Goal: Obtain resource: Obtain resource

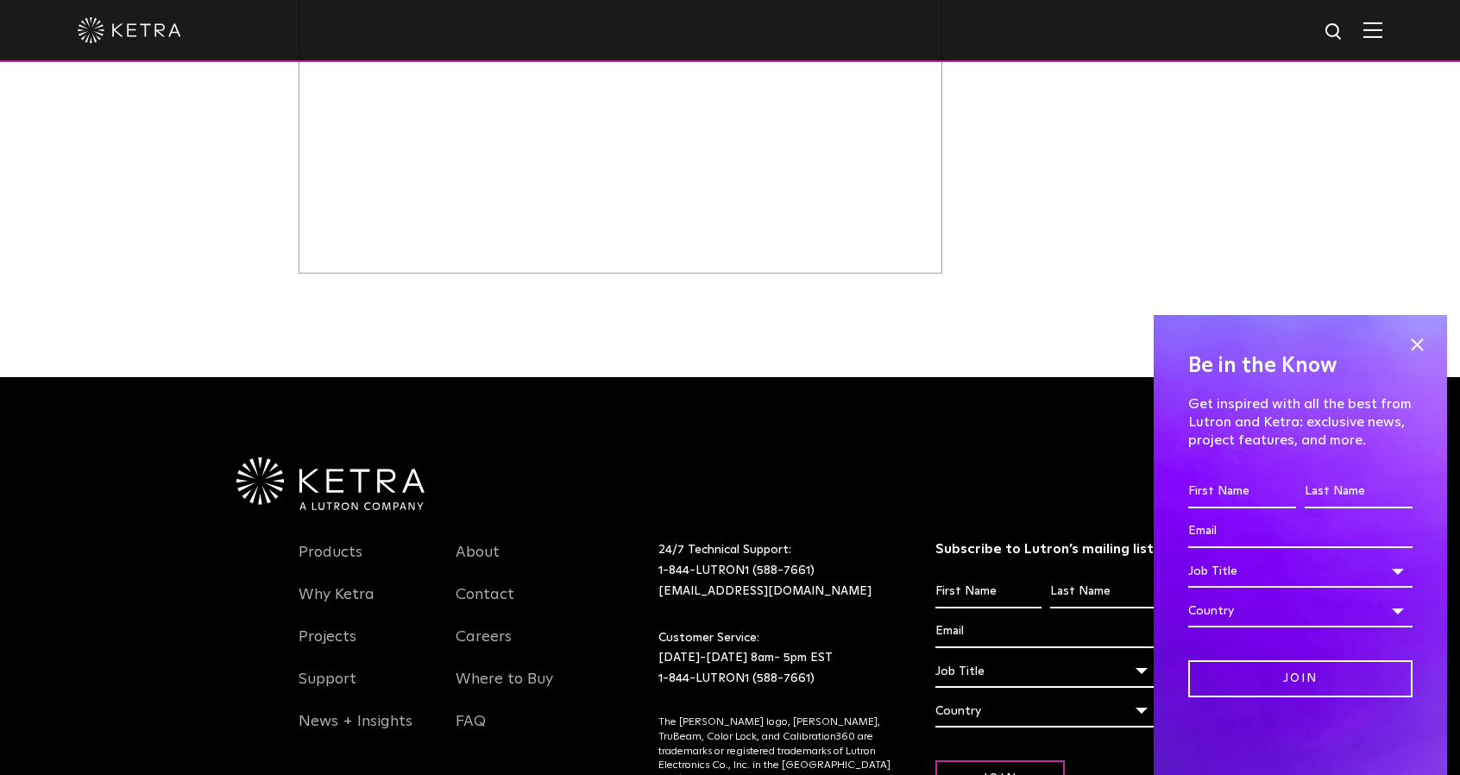
scroll to position [1115, 0]
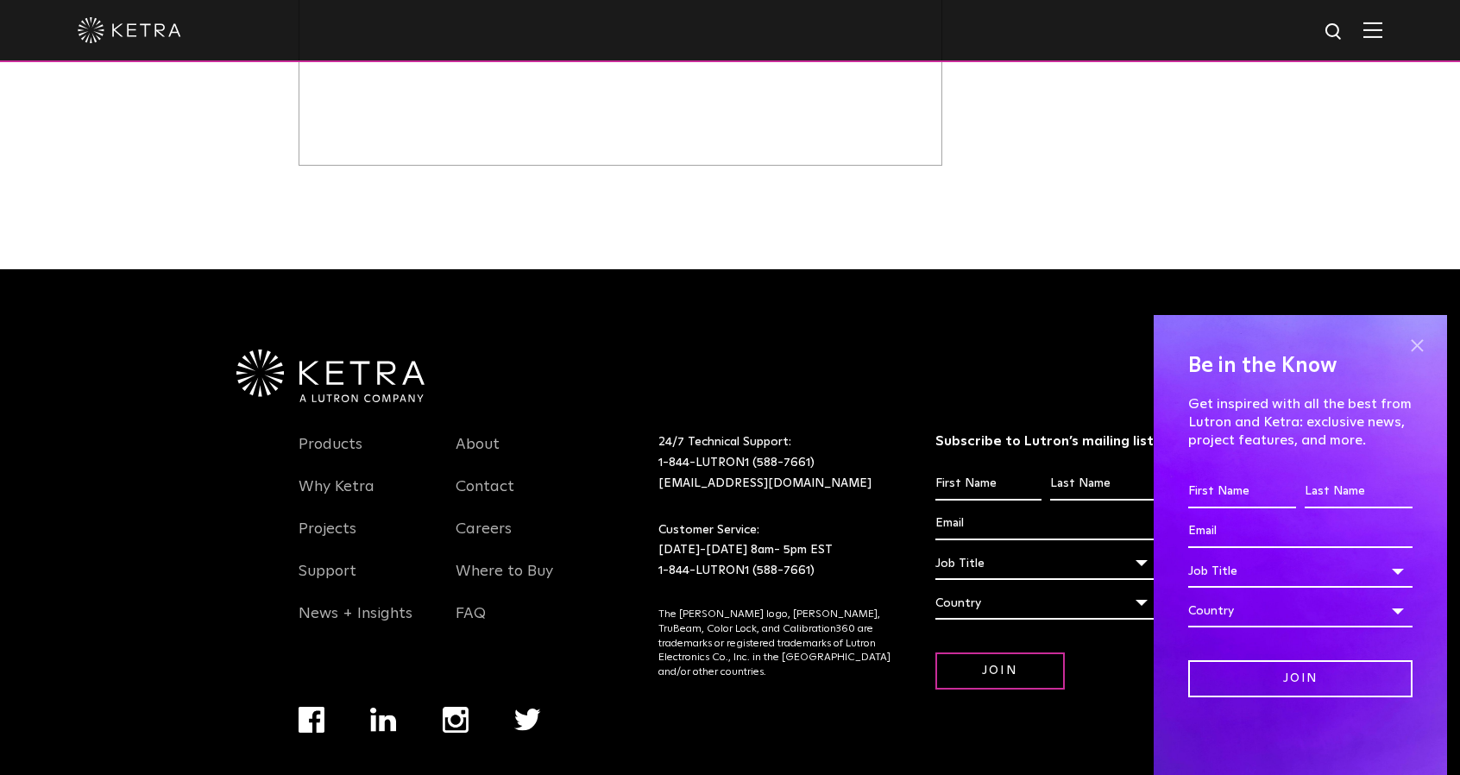
click at [1417, 341] on span at bounding box center [1417, 345] width 26 height 26
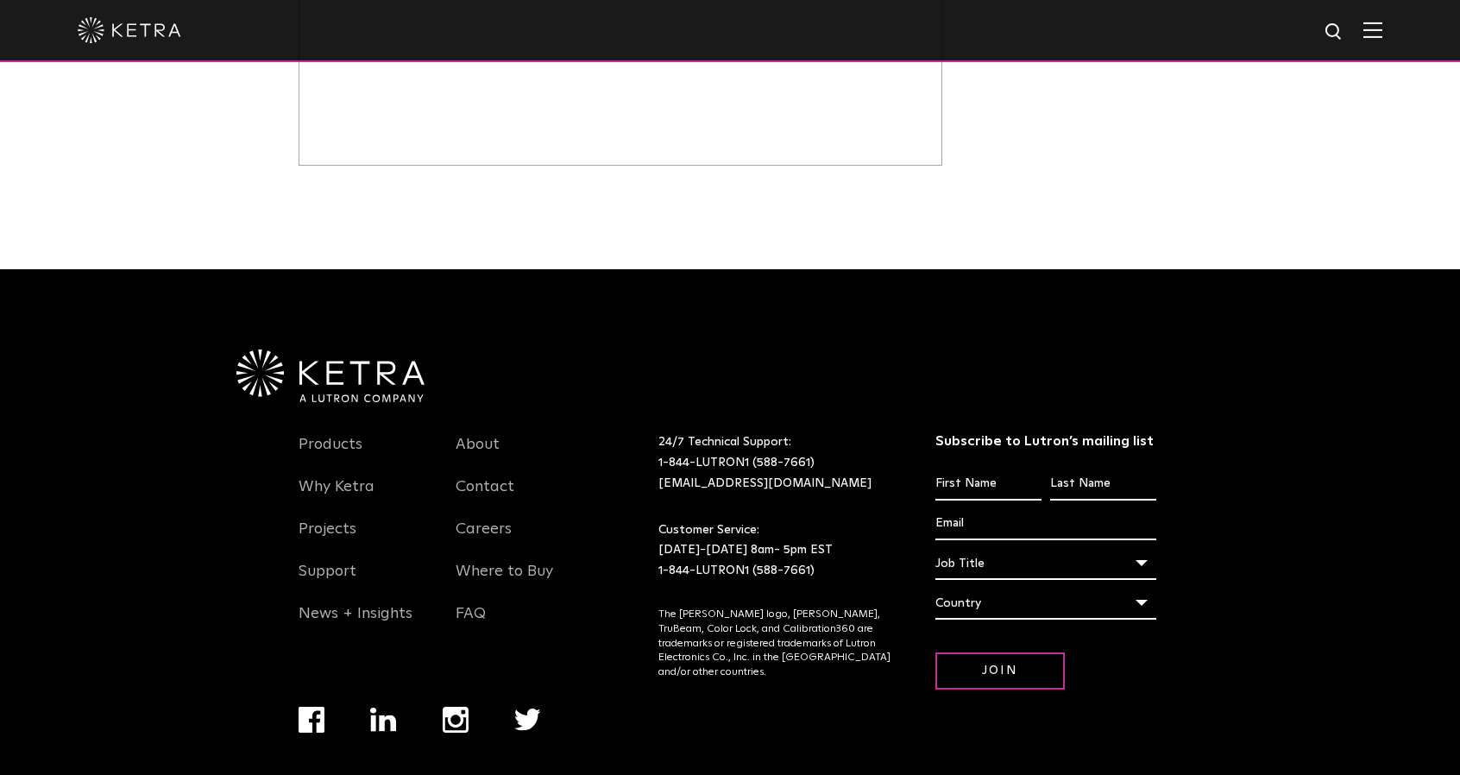
scroll to position [0, 0]
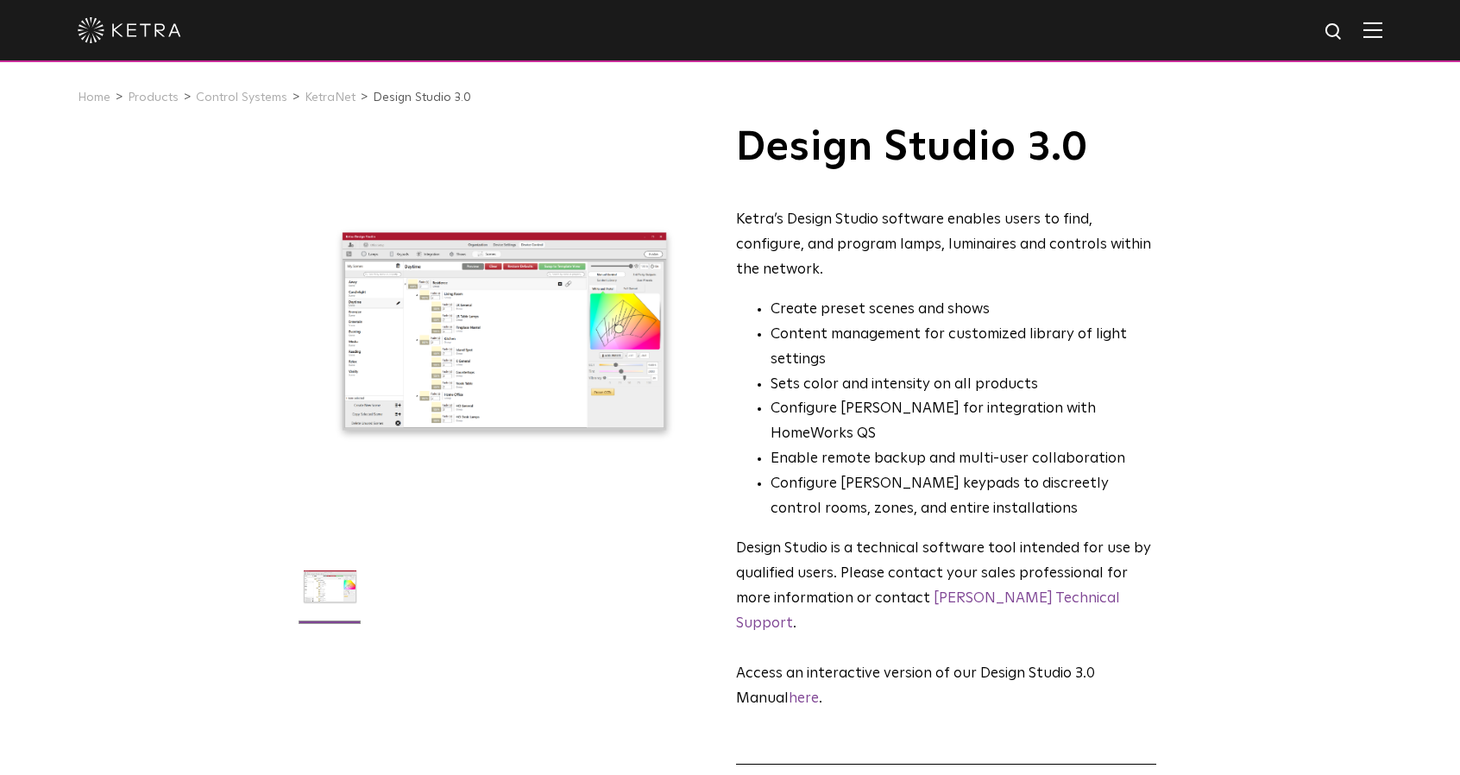
click at [471, 321] on div at bounding box center [505, 332] width 412 height 412
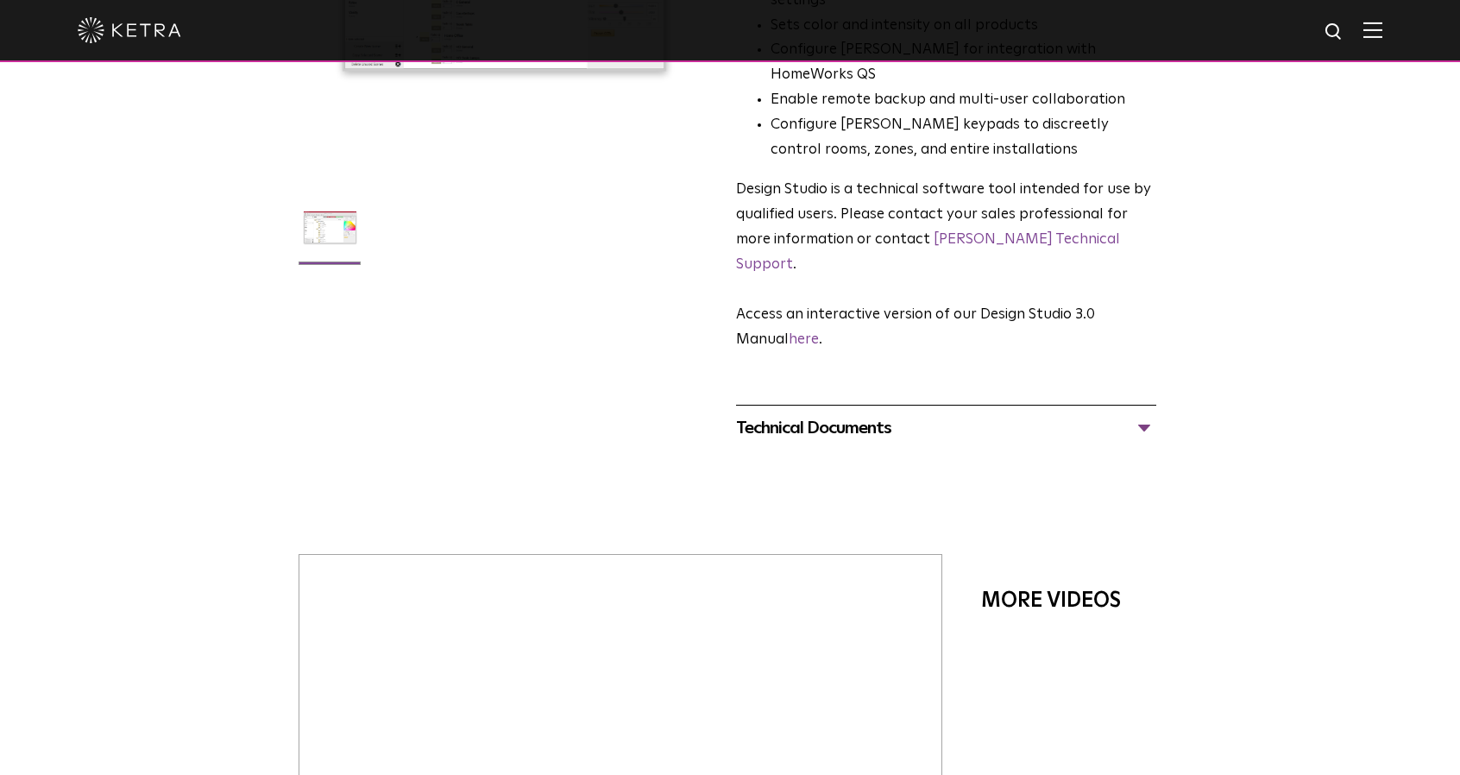
scroll to position [360, 0]
click at [1027, 413] on div "Technical Documents" at bounding box center [946, 427] width 420 height 28
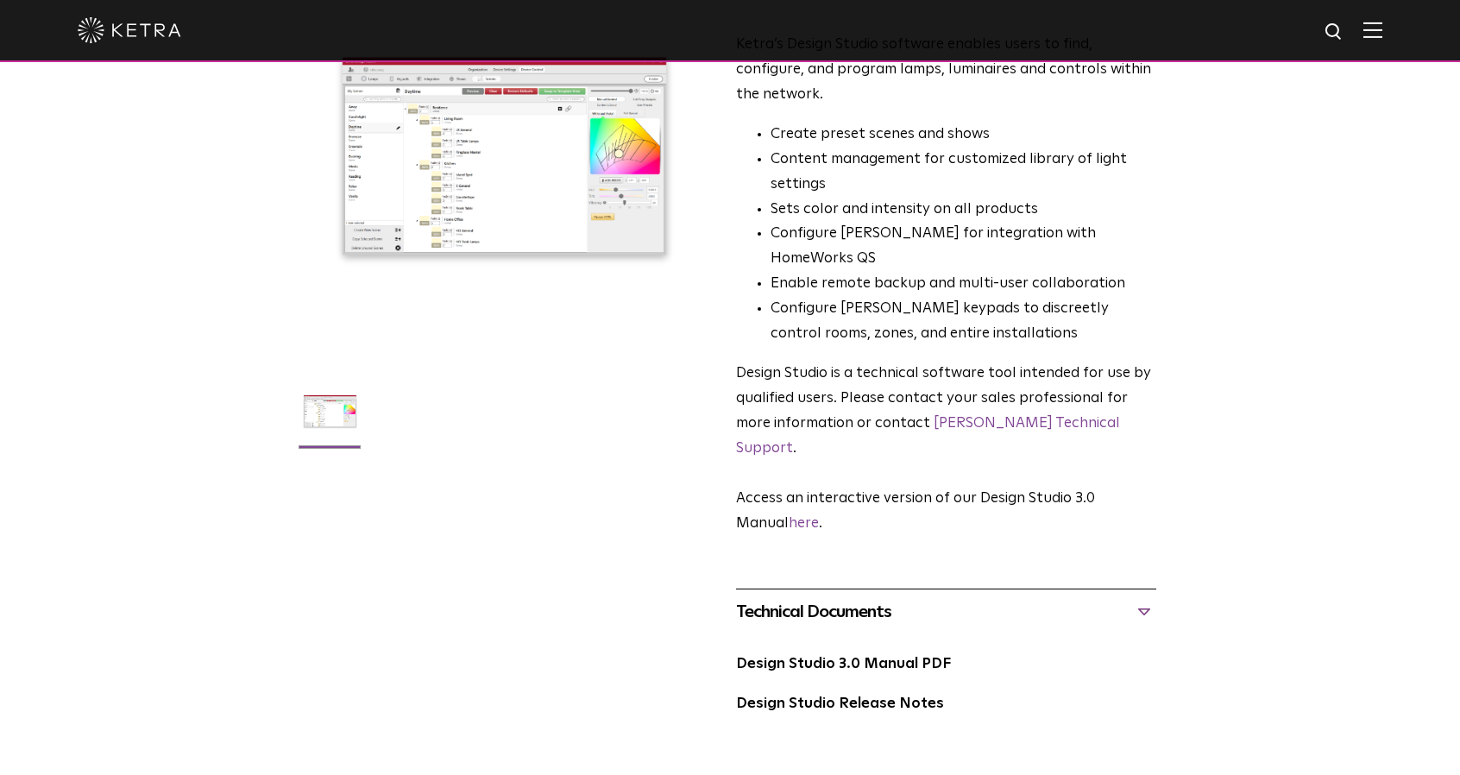
scroll to position [0, 0]
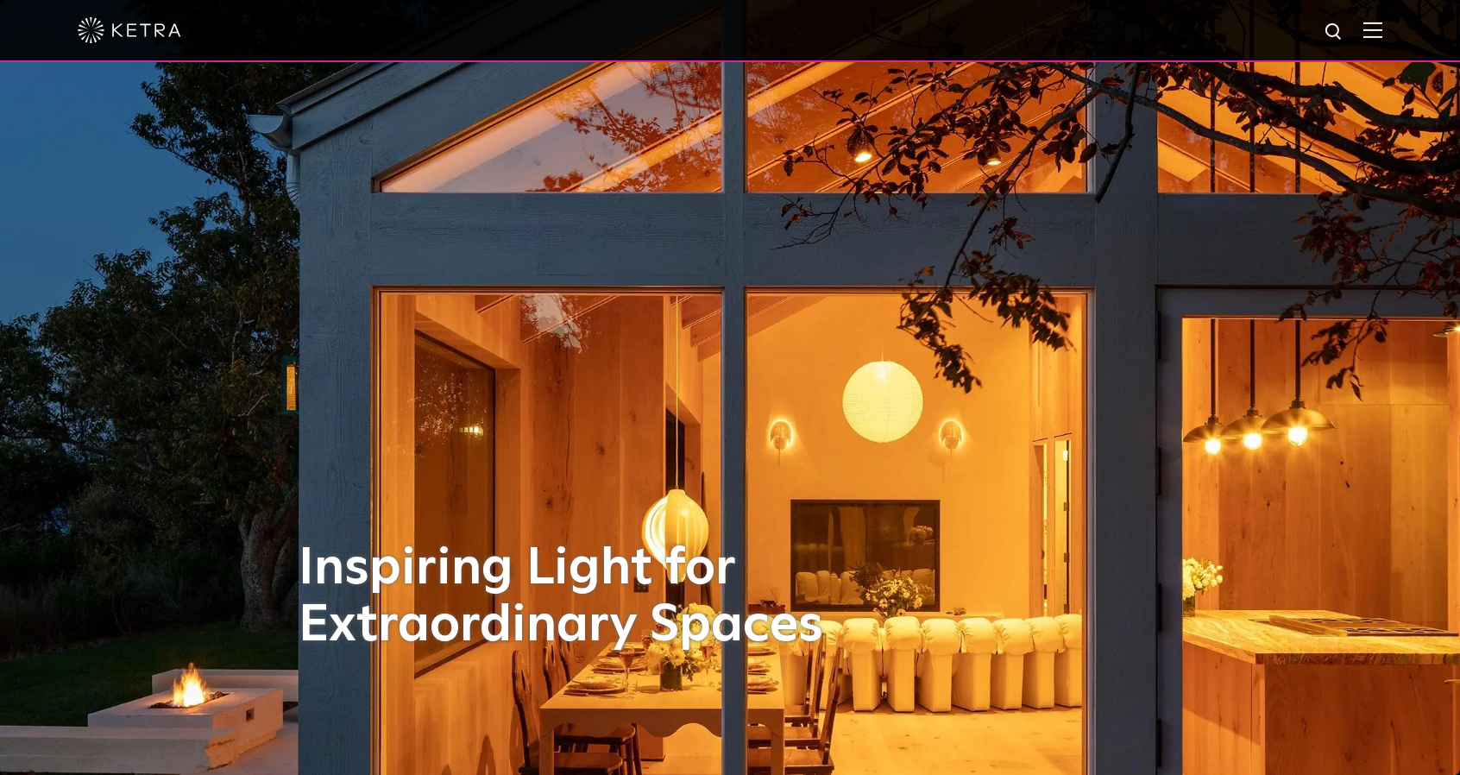
click at [1379, 32] on img at bounding box center [1372, 30] width 19 height 16
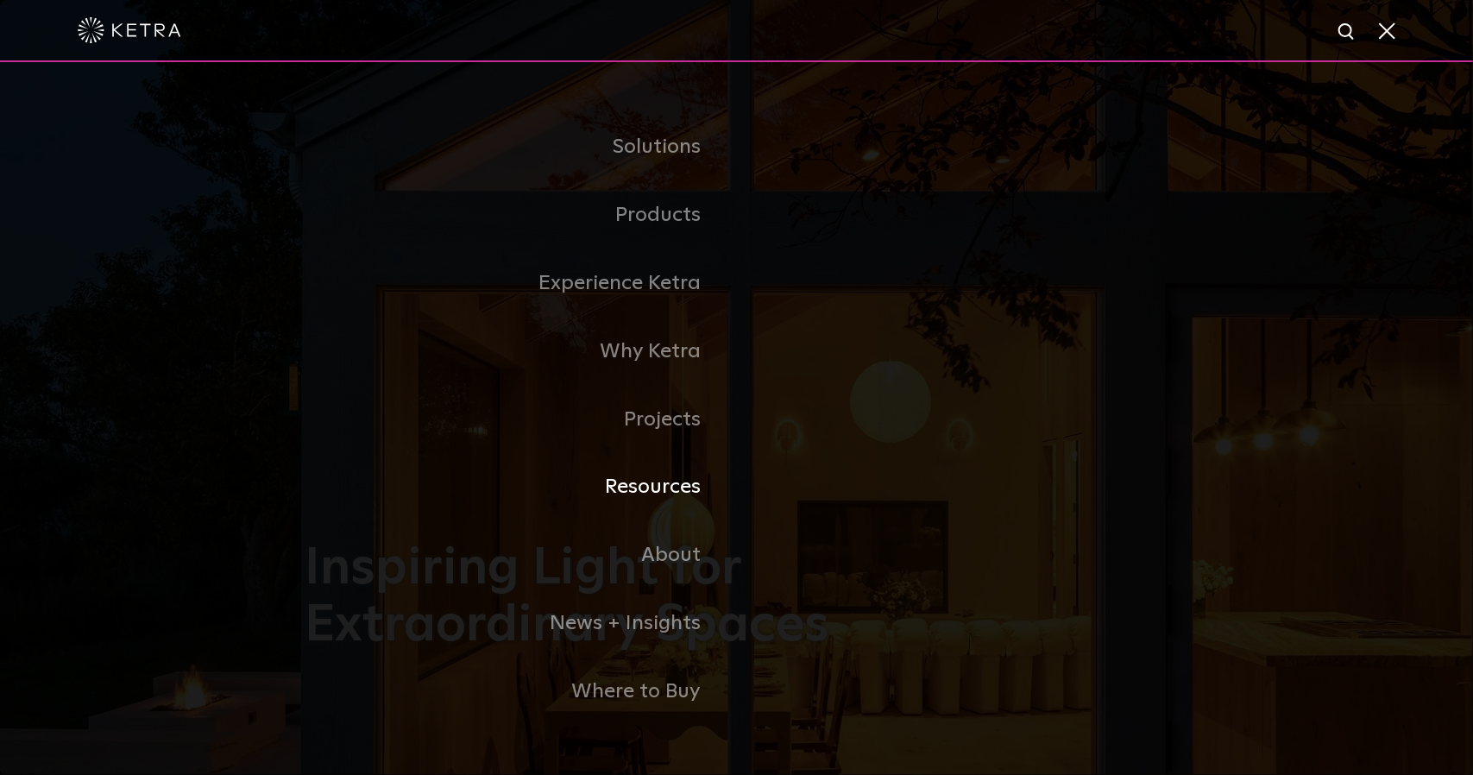
click at [662, 497] on link "Resources" at bounding box center [520, 487] width 431 height 68
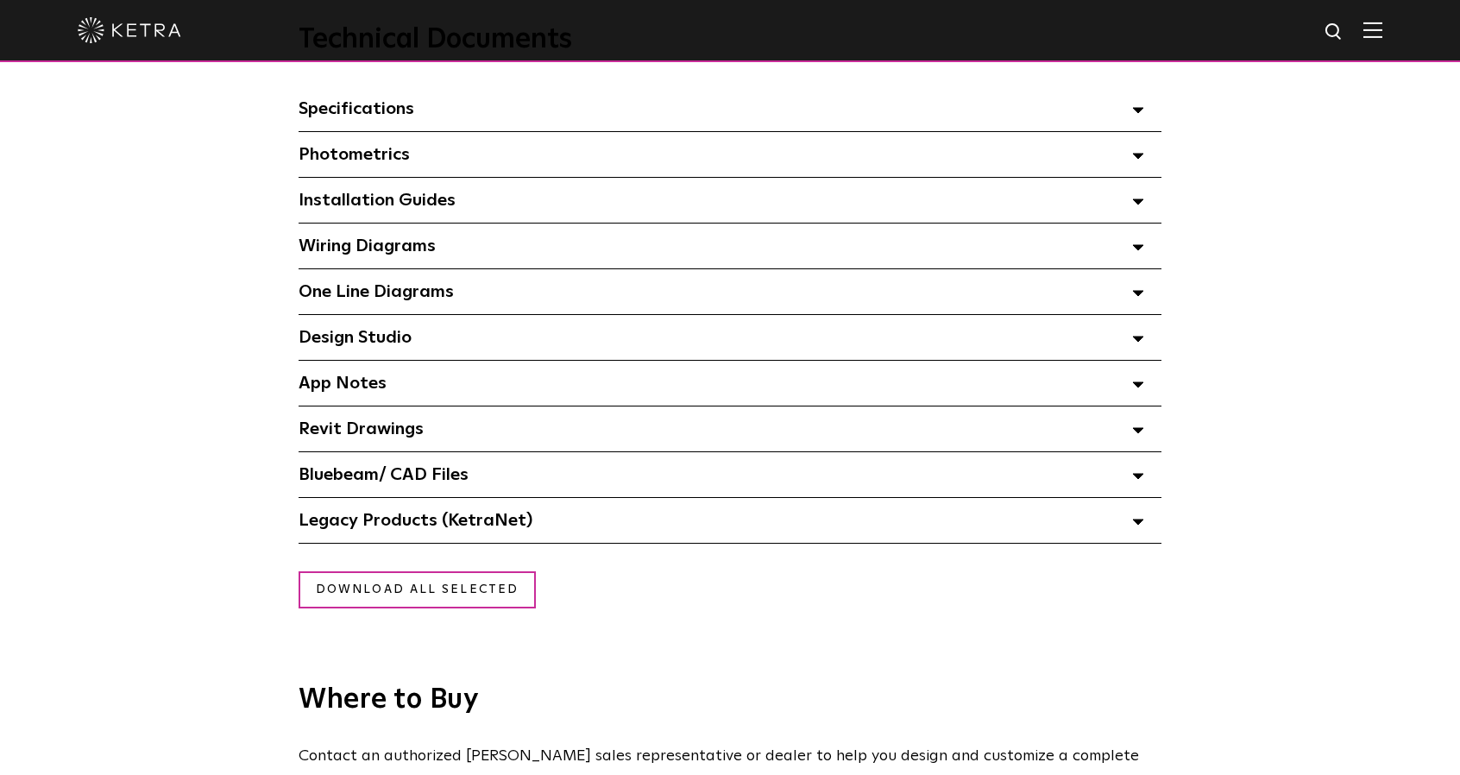
scroll to position [1267, 0]
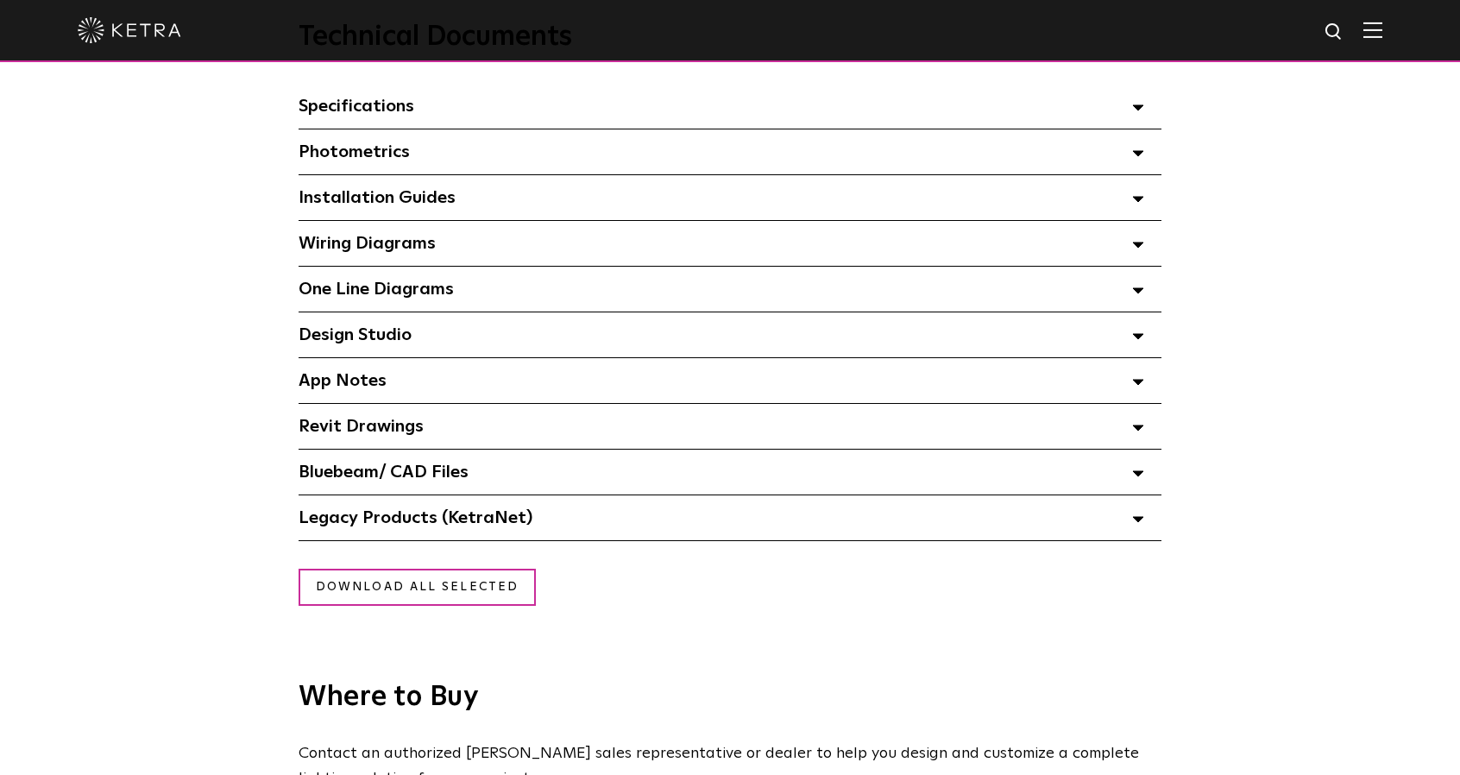
click at [468, 348] on div "Design Studio Select checkboxes to use the bulk download option below" at bounding box center [730, 334] width 863 height 45
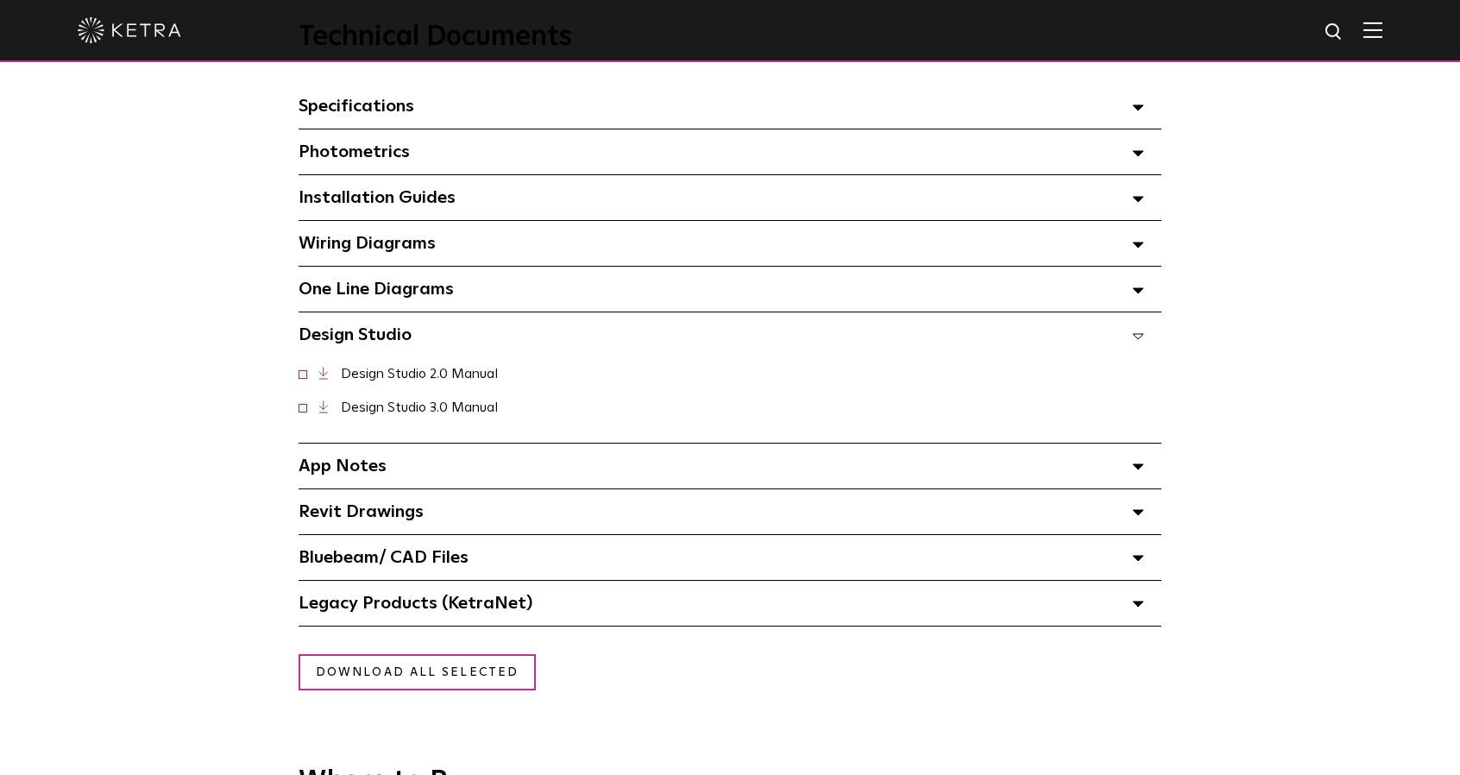
click at [382, 413] on link "Design Studio 3.0 Manual" at bounding box center [419, 407] width 157 height 14
